Goal: Task Accomplishment & Management: Complete application form

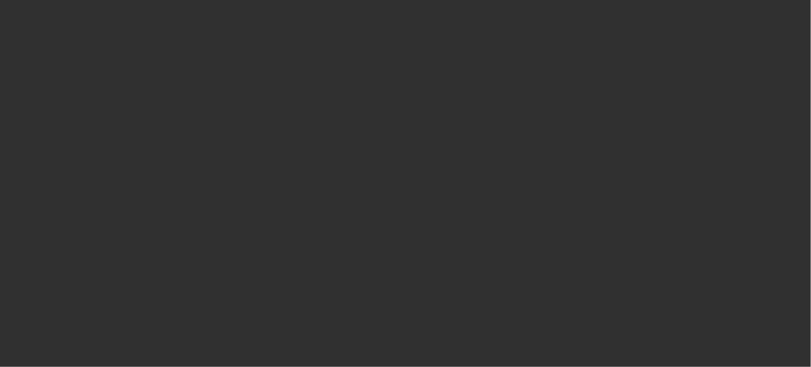
select select "10"
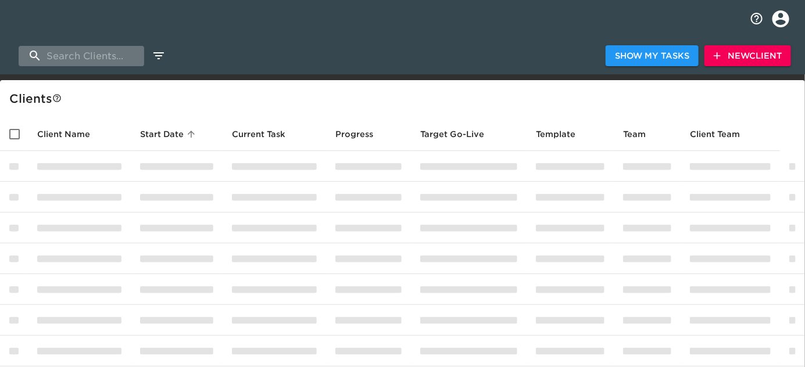
click at [82, 57] on input "search" at bounding box center [82, 56] width 126 height 20
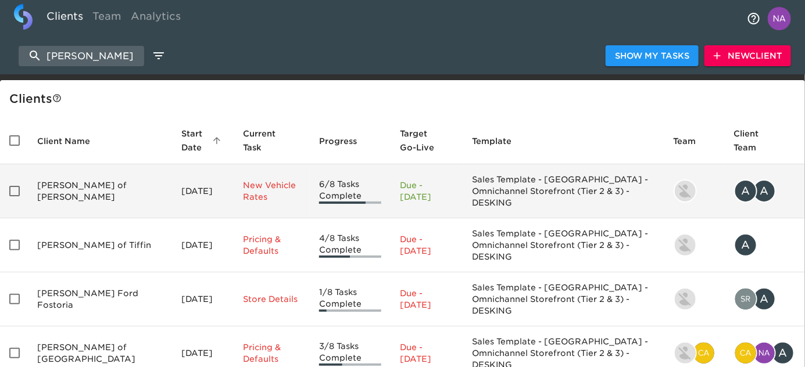
type input "reineke ford"
click at [103, 185] on td "Reineke Ford of Findlay" at bounding box center [100, 191] width 145 height 54
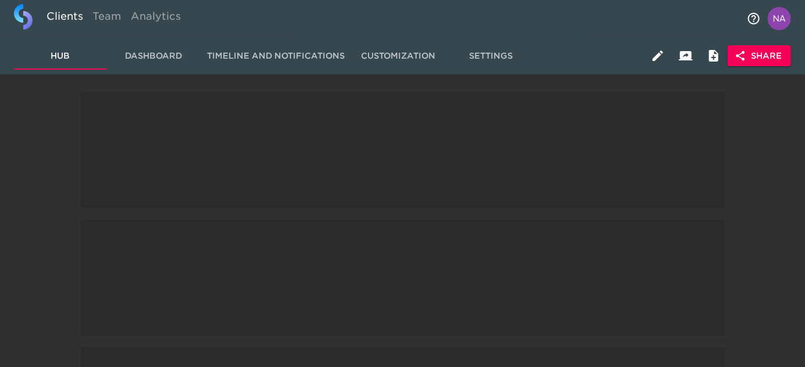
click at [103, 185] on span at bounding box center [403, 150] width 644 height 116
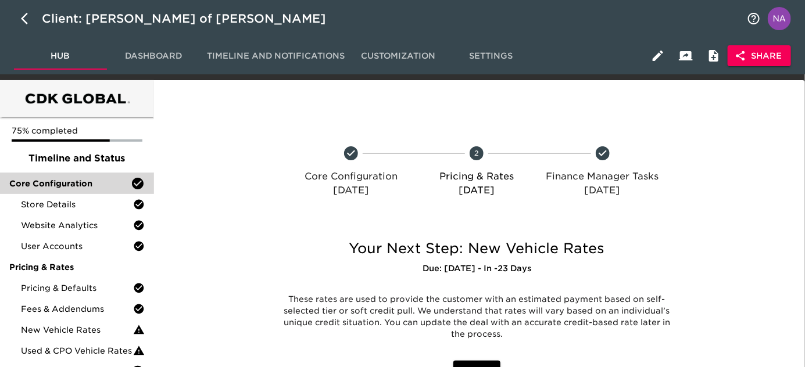
click at [99, 179] on span "Core Configuration" at bounding box center [69, 184] width 121 height 12
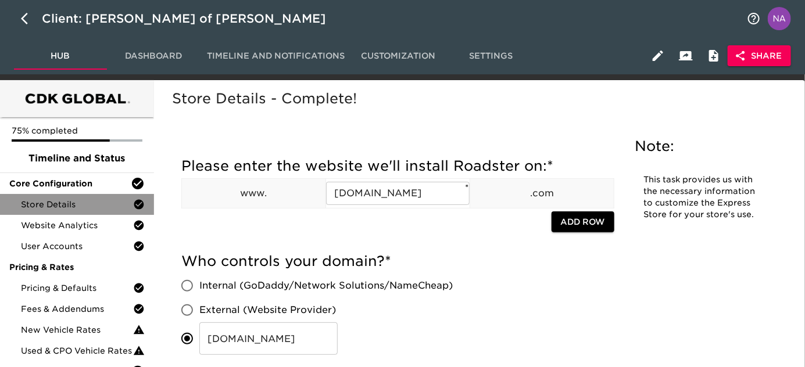
click at [99, 196] on div "Store Details" at bounding box center [77, 204] width 154 height 21
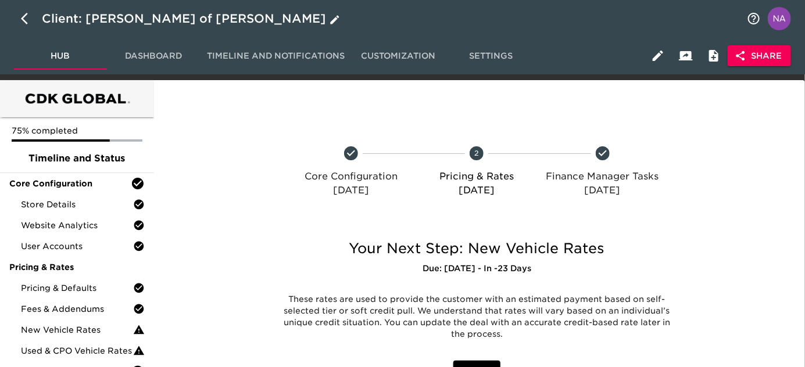
click at [24, 15] on icon "button" at bounding box center [24, 19] width 7 height 12
select select "10"
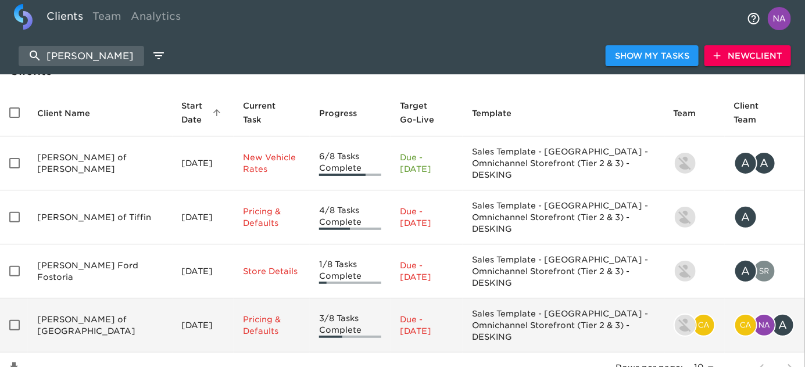
scroll to position [43, 0]
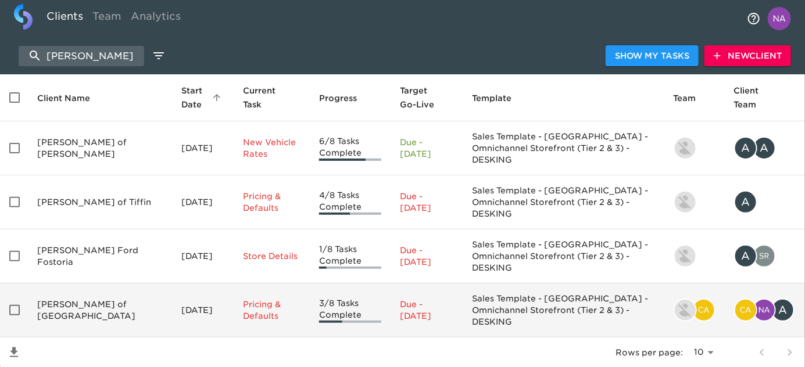
click at [73, 285] on td "Reineke Ford of Lima" at bounding box center [100, 311] width 145 height 54
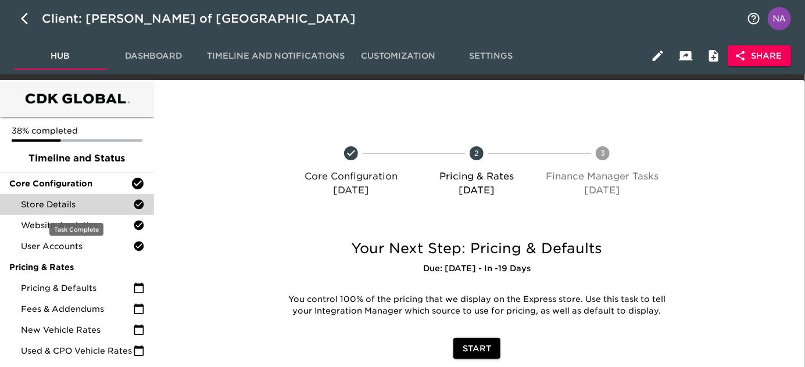
click at [74, 205] on span "Store Details" at bounding box center [77, 205] width 112 height 12
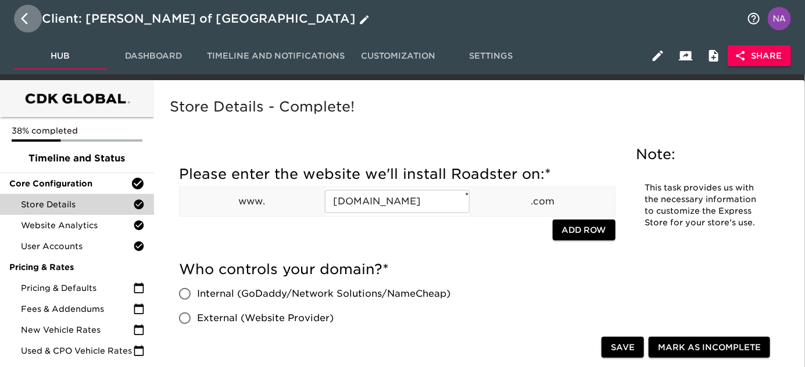
click at [22, 17] on icon "button" at bounding box center [24, 19] width 7 height 12
select select "10"
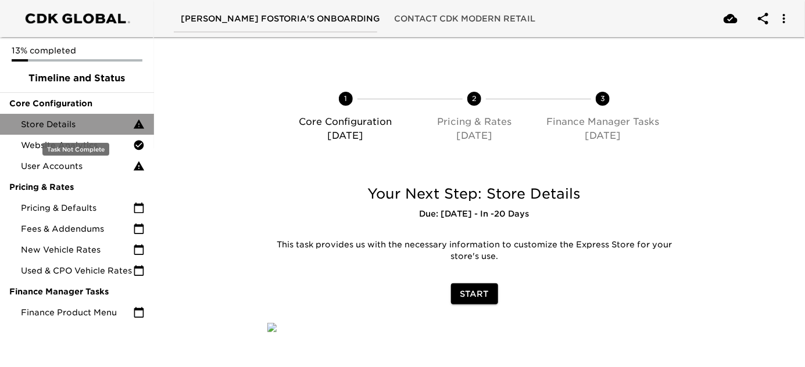
click at [85, 117] on div "Store Details" at bounding box center [77, 124] width 154 height 21
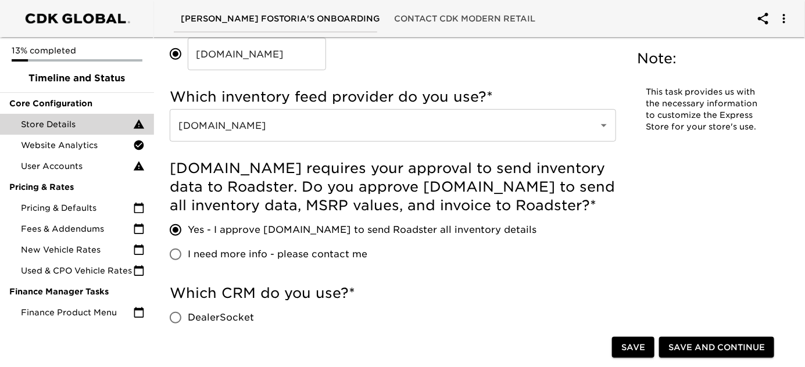
scroll to position [264, 0]
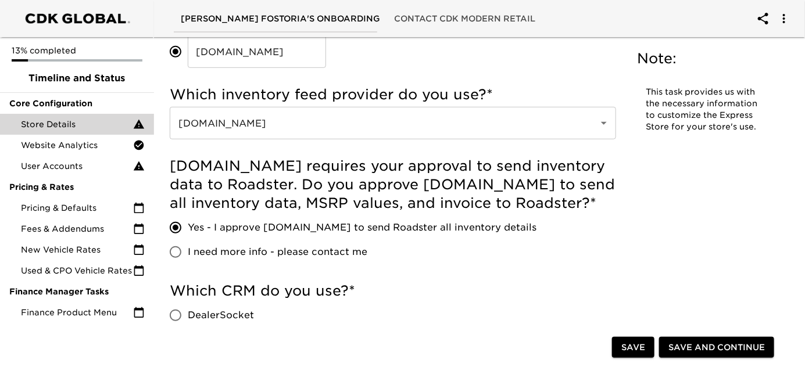
click at [531, 66] on div "Who controls your domain? * Internal (GoDaddy/Network Solutions/NameCheap) Exte…" at bounding box center [393, 17] width 446 height 103
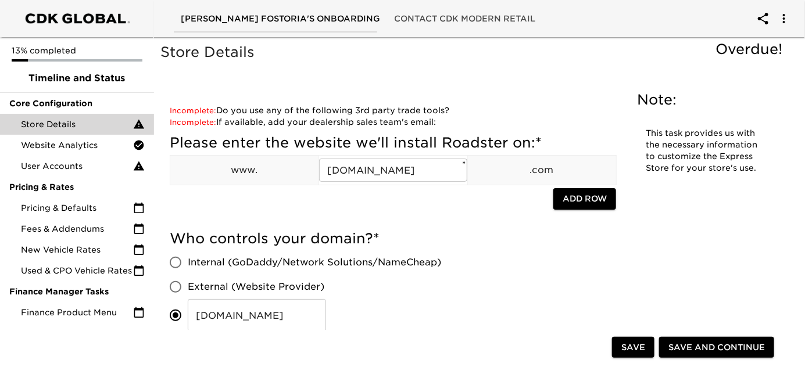
scroll to position [606, 0]
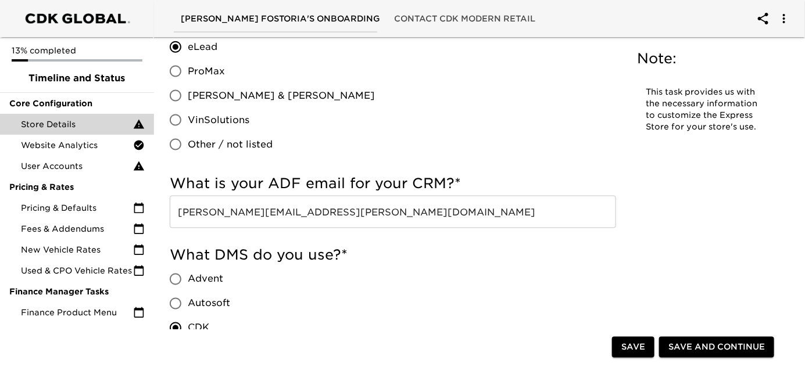
click at [442, 210] on input "[PERSON_NAME][EMAIL_ADDRESS][PERSON_NAME][DOMAIN_NAME]" at bounding box center [393, 212] width 446 height 33
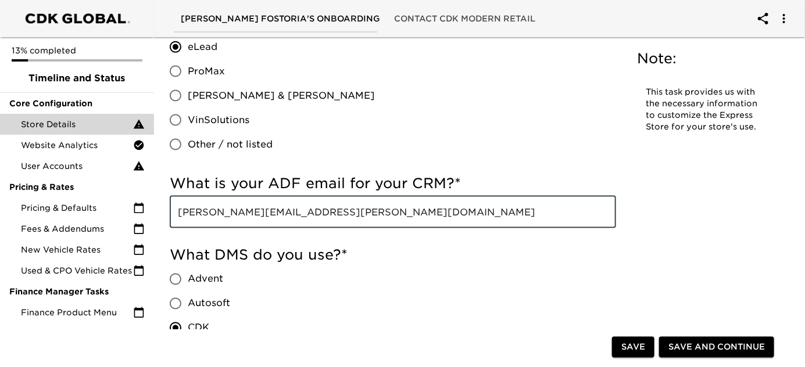
click at [442, 210] on input "[PERSON_NAME][EMAIL_ADDRESS][PERSON_NAME][DOMAIN_NAME]" at bounding box center [393, 212] width 446 height 33
click at [441, 210] on input "[PERSON_NAME][EMAIL_ADDRESS][PERSON_NAME][DOMAIN_NAME]" at bounding box center [393, 212] width 446 height 33
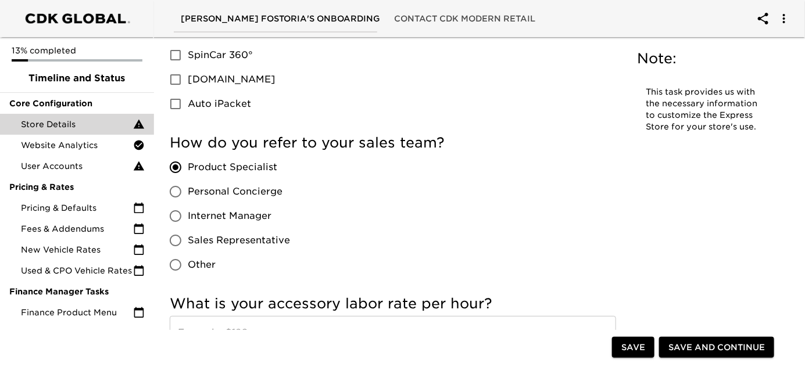
scroll to position [1729, 0]
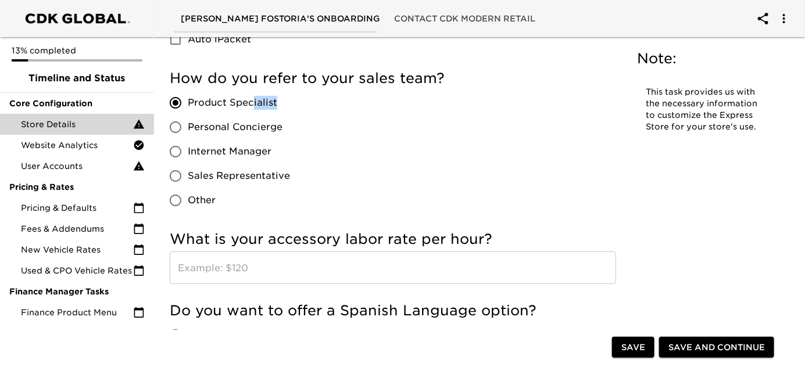
drag, startPoint x: 291, startPoint y: 103, endPoint x: 238, endPoint y: 100, distance: 53.0
click at [239, 101] on div "Product Specialist Personal Concierge Internet Manager Sales Representative Oth…" at bounding box center [235, 152] width 130 height 122
drag, startPoint x: 203, startPoint y: 101, endPoint x: 267, endPoint y: 103, distance: 63.4
click at [267, 103] on span "Product Specialist" at bounding box center [233, 103] width 90 height 14
click at [270, 103] on span "Product Specialist" at bounding box center [233, 103] width 90 height 14
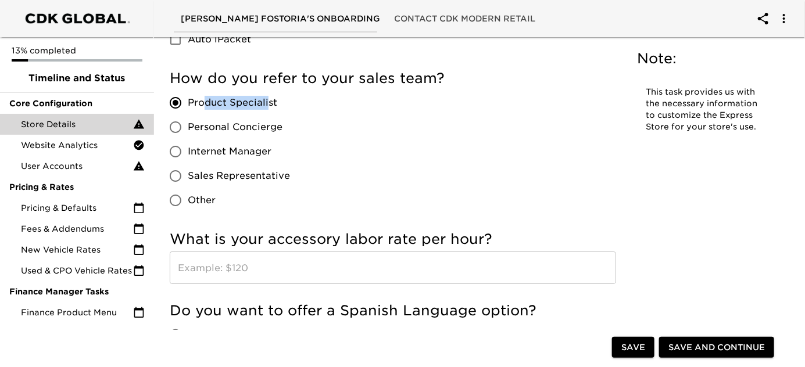
click at [188, 103] on input "Product Specialist" at bounding box center [175, 103] width 24 height 24
click at [274, 103] on span "Product Specialist" at bounding box center [233, 103] width 90 height 14
click at [188, 103] on input "Product Specialist" at bounding box center [175, 103] width 24 height 24
click at [274, 103] on span "Product Specialist" at bounding box center [233, 103] width 90 height 14
click at [188, 103] on input "Product Specialist" at bounding box center [175, 103] width 24 height 24
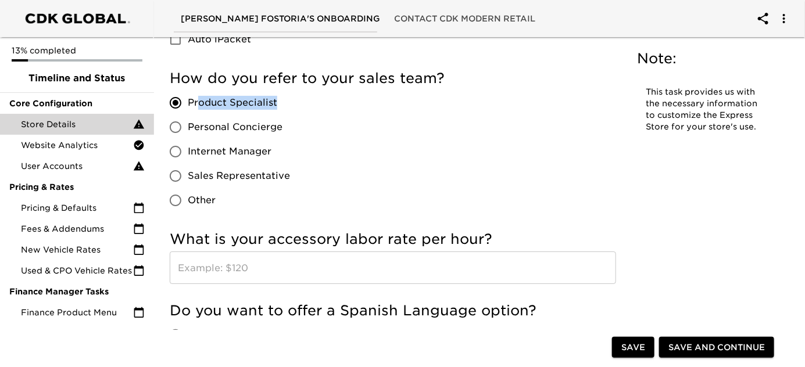
drag, startPoint x: 201, startPoint y: 101, endPoint x: 276, endPoint y: 104, distance: 75.0
click at [276, 104] on span "Product Specialist" at bounding box center [233, 103] width 90 height 14
copy span "oduct Specialist"
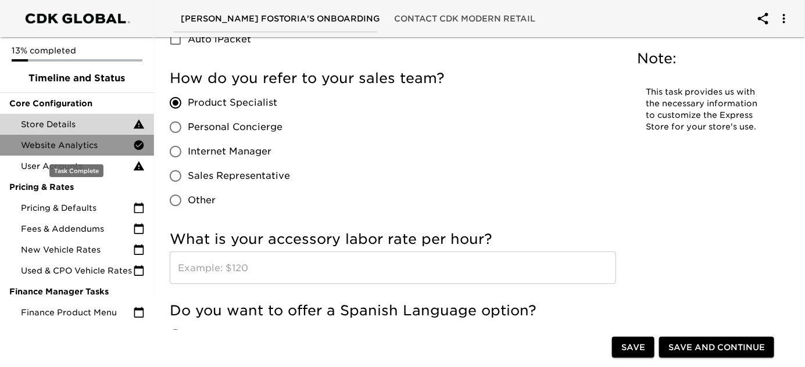
click at [96, 141] on span "Website Analytics" at bounding box center [77, 145] width 112 height 12
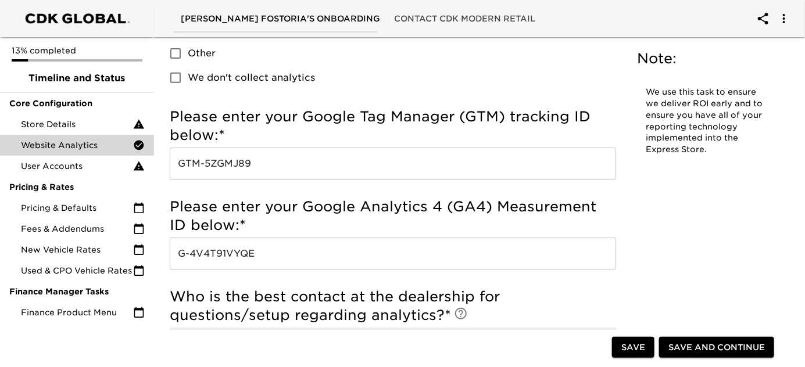
scroll to position [158, 0]
click at [381, 162] on input "GTM-5ZGMJ89" at bounding box center [393, 164] width 446 height 33
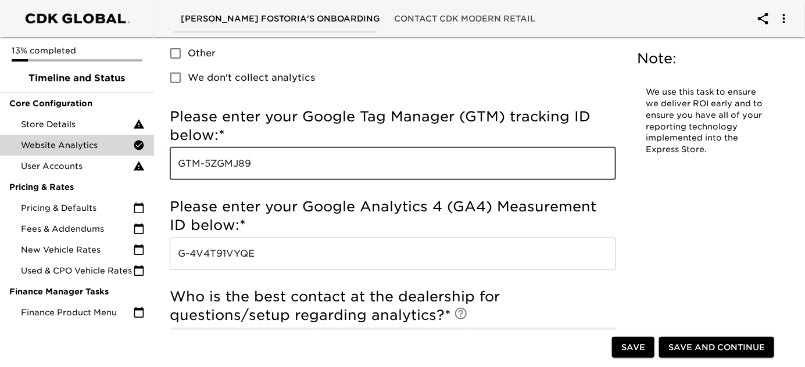
click at [381, 162] on input "GTM-5ZGMJ89" at bounding box center [393, 164] width 446 height 33
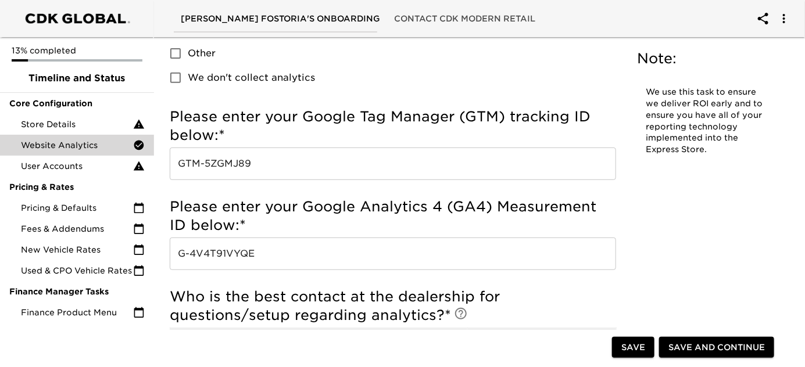
click at [241, 255] on input "G-4V4T91VYQE" at bounding box center [393, 254] width 446 height 33
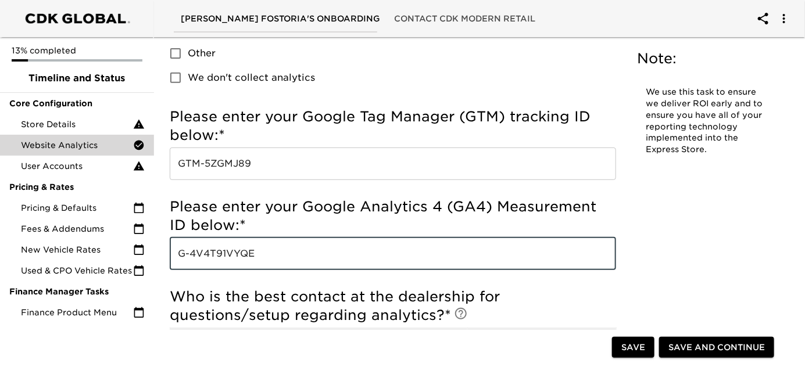
click at [241, 255] on input "G-4V4T91VYQE" at bounding box center [393, 254] width 446 height 33
